Goal: Task Accomplishment & Management: Use online tool/utility

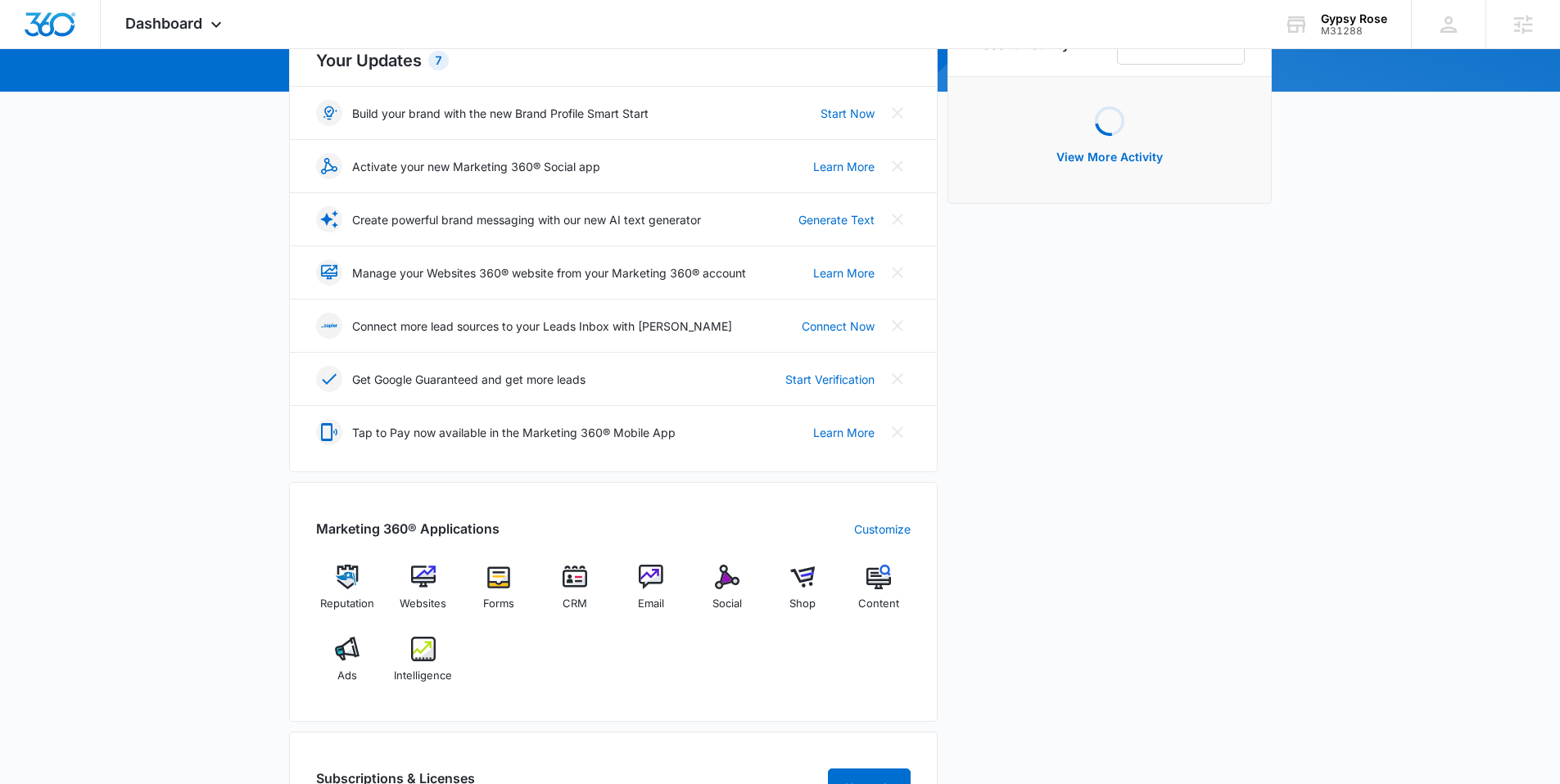
scroll to position [346, 0]
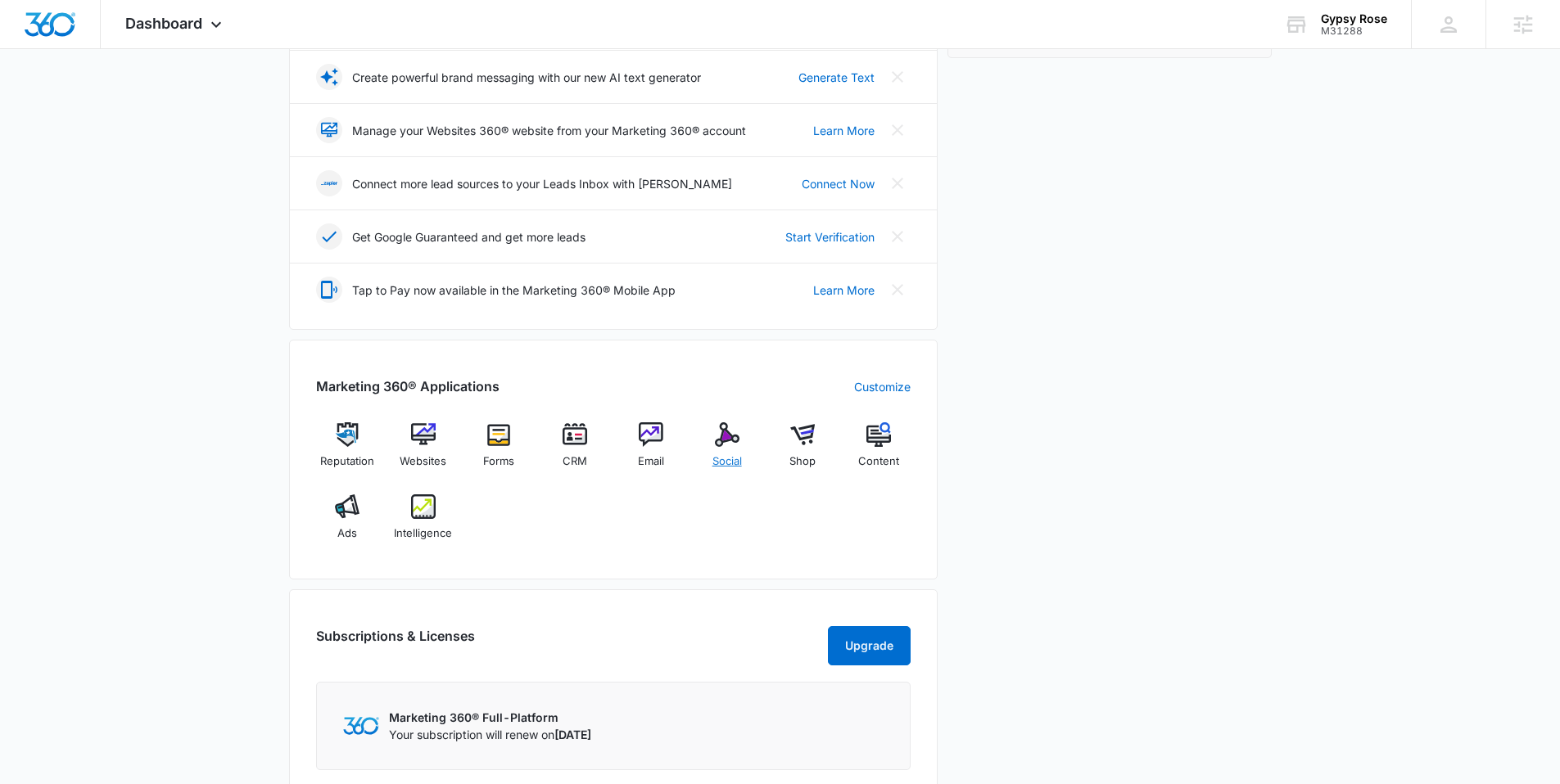
click at [731, 450] on div "Social" at bounding box center [727, 451] width 63 height 59
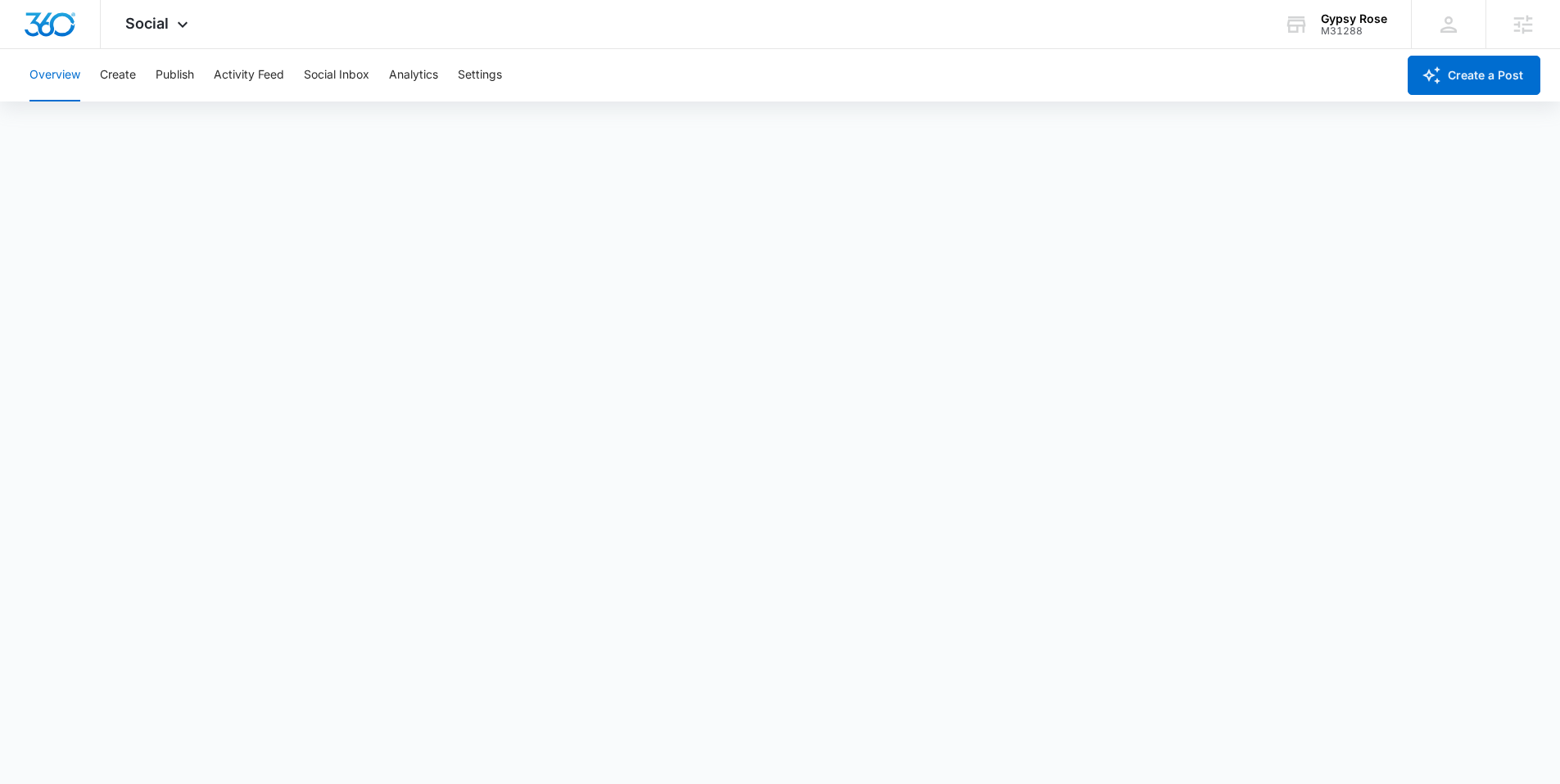
click at [147, 74] on div "Overview Create Publish Activity Feed Social Inbox Analytics Settings" at bounding box center [708, 75] width 1377 height 53
click at [134, 73] on button "Create" at bounding box center [118, 75] width 36 height 53
